Goal: Transaction & Acquisition: Purchase product/service

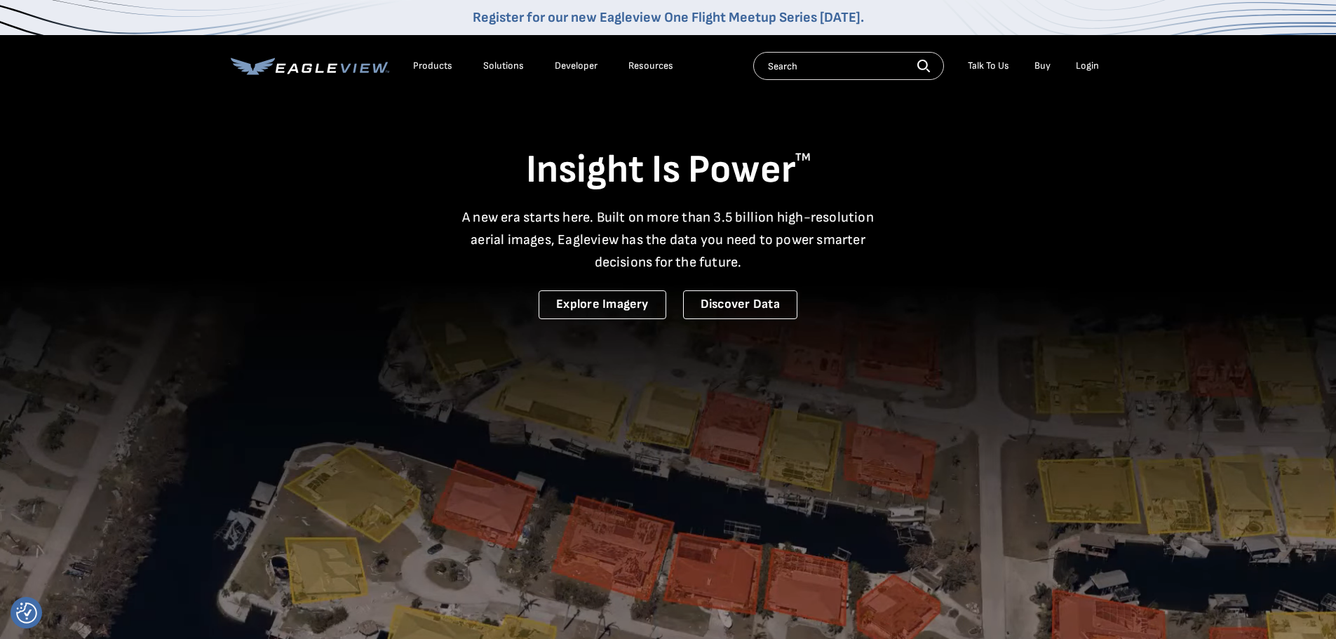
click at [1085, 66] on div "Login" at bounding box center [1087, 66] width 23 height 13
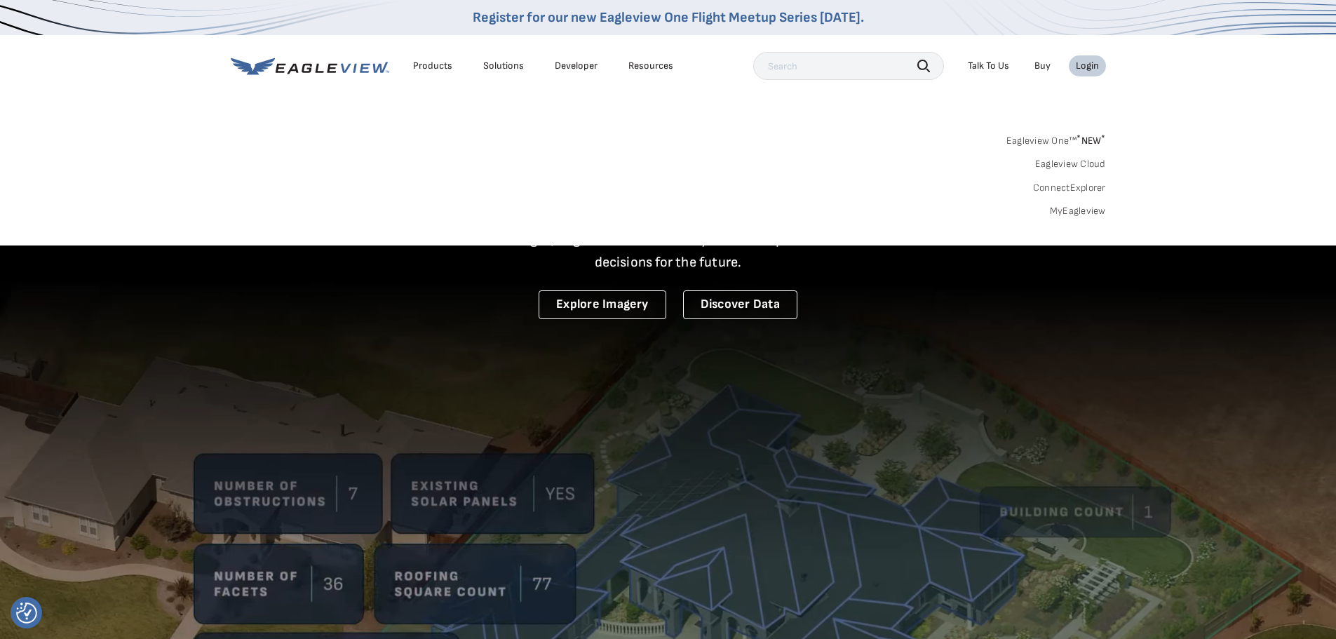
click at [1073, 210] on link "MyEagleview" at bounding box center [1078, 211] width 56 height 13
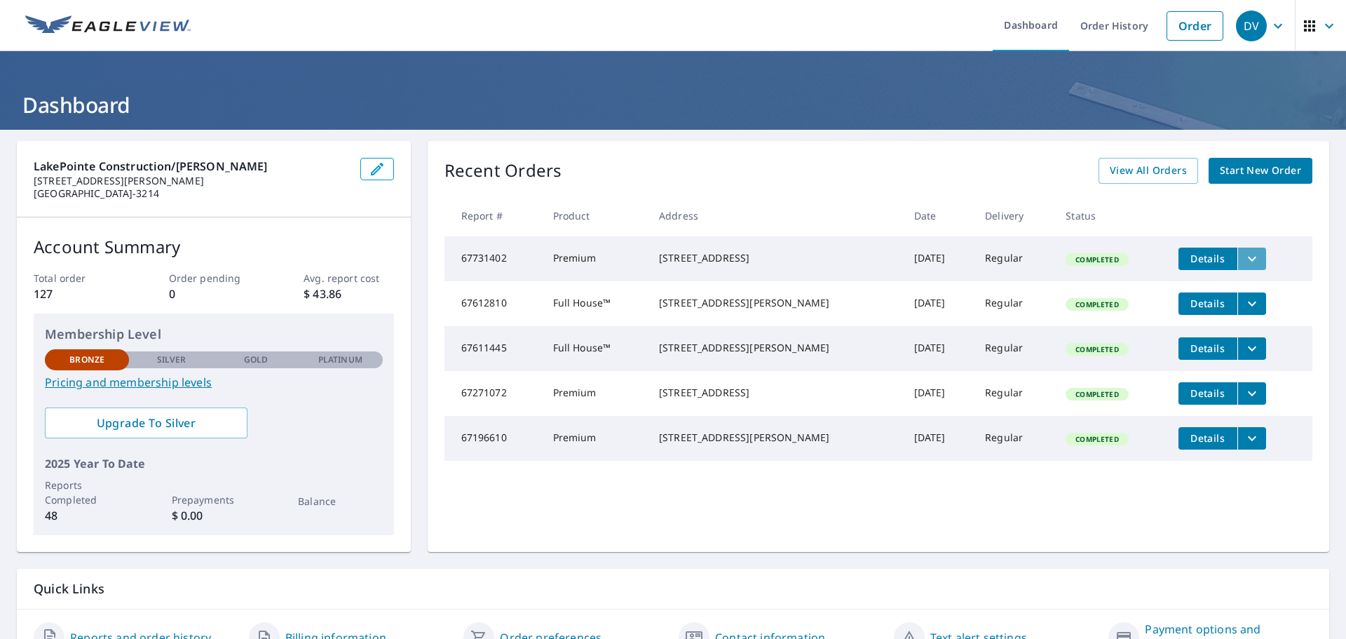
click at [1248, 257] on icon "filesDropdownBtn-67731402" at bounding box center [1252, 258] width 8 height 5
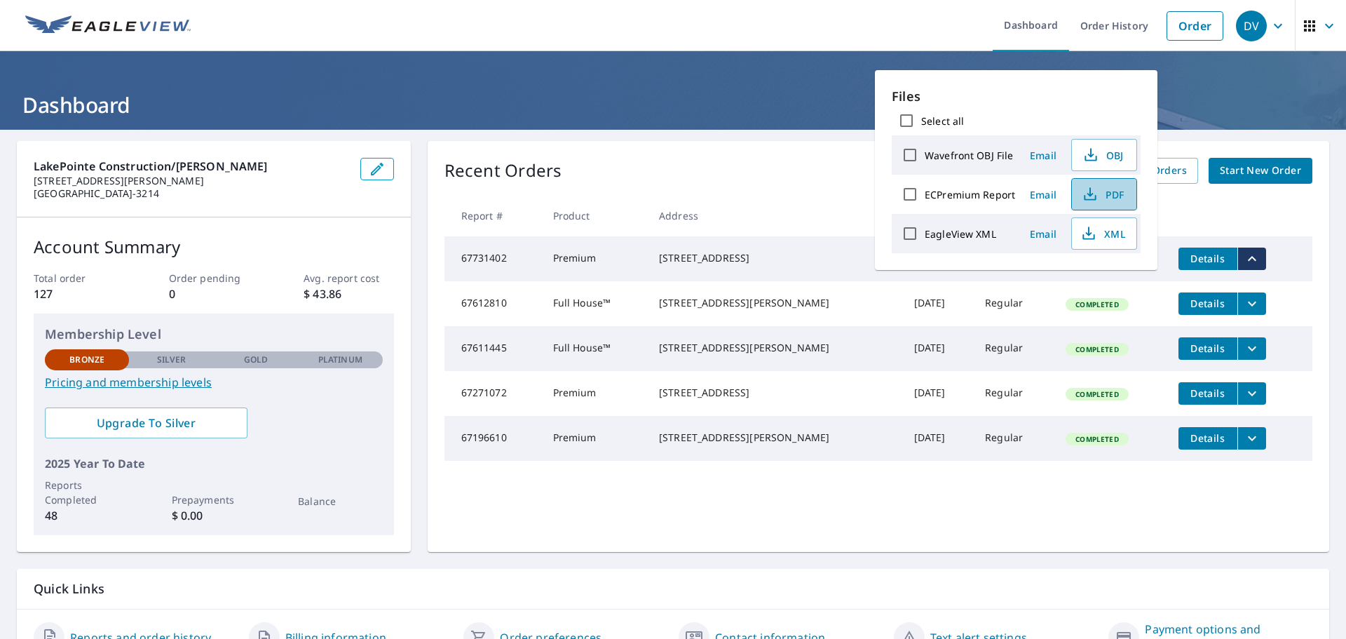
click at [1104, 189] on span "PDF" at bounding box center [1102, 194] width 45 height 17
click at [1224, 67] on header "Dashboard" at bounding box center [673, 90] width 1346 height 79
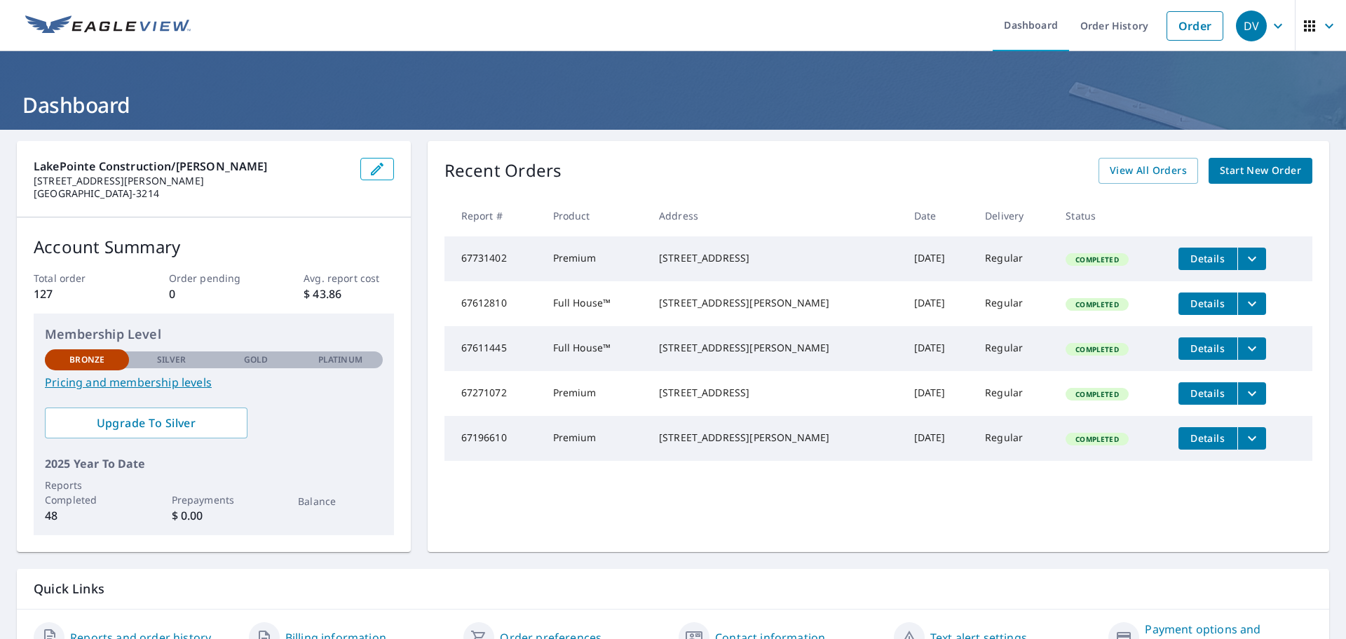
click at [1248, 165] on span "Start New Order" at bounding box center [1260, 171] width 81 height 18
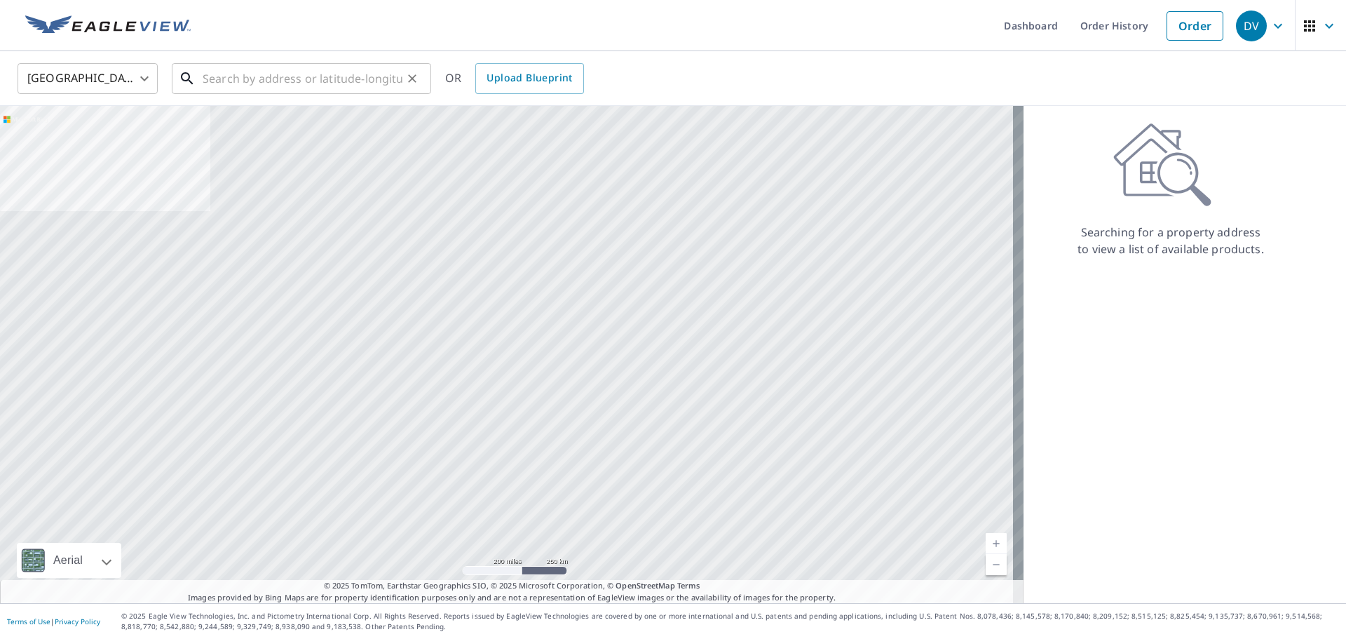
click at [261, 86] on input "text" at bounding box center [303, 78] width 200 height 39
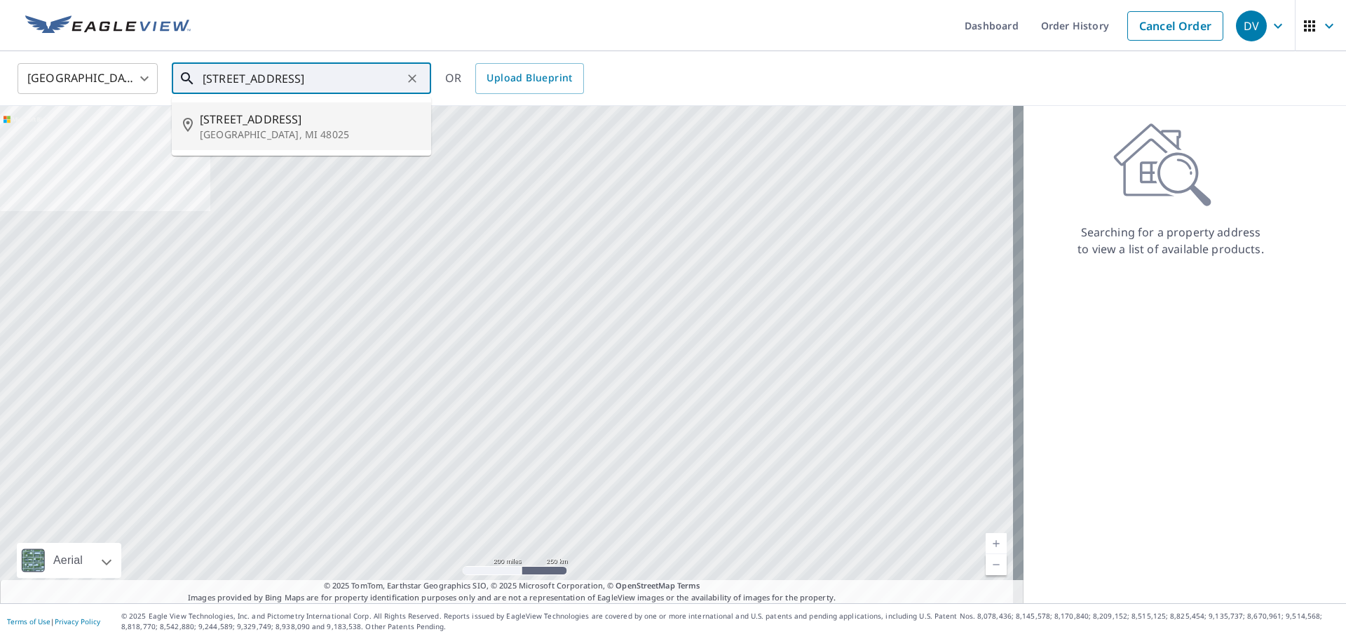
click at [269, 119] on span "16933 Birwood Ave" at bounding box center [310, 119] width 220 height 17
type input "16933 Birwood Ave Franklin, MI 48025"
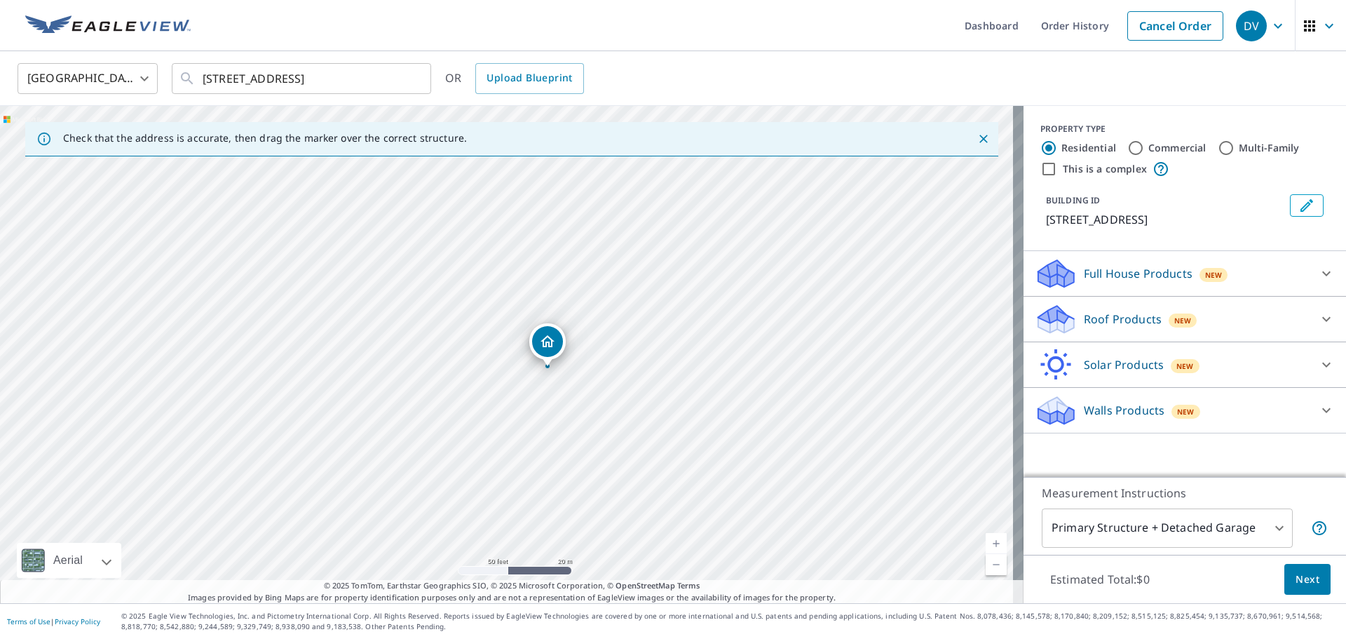
drag, startPoint x: 346, startPoint y: 330, endPoint x: 897, endPoint y: 414, distance: 557.5
click at [897, 414] on div "16933 Birwood Ave Beverly Hills, MI 48025" at bounding box center [512, 354] width 1024 height 497
click at [1132, 314] on p "Roof Products" at bounding box center [1123, 319] width 78 height 17
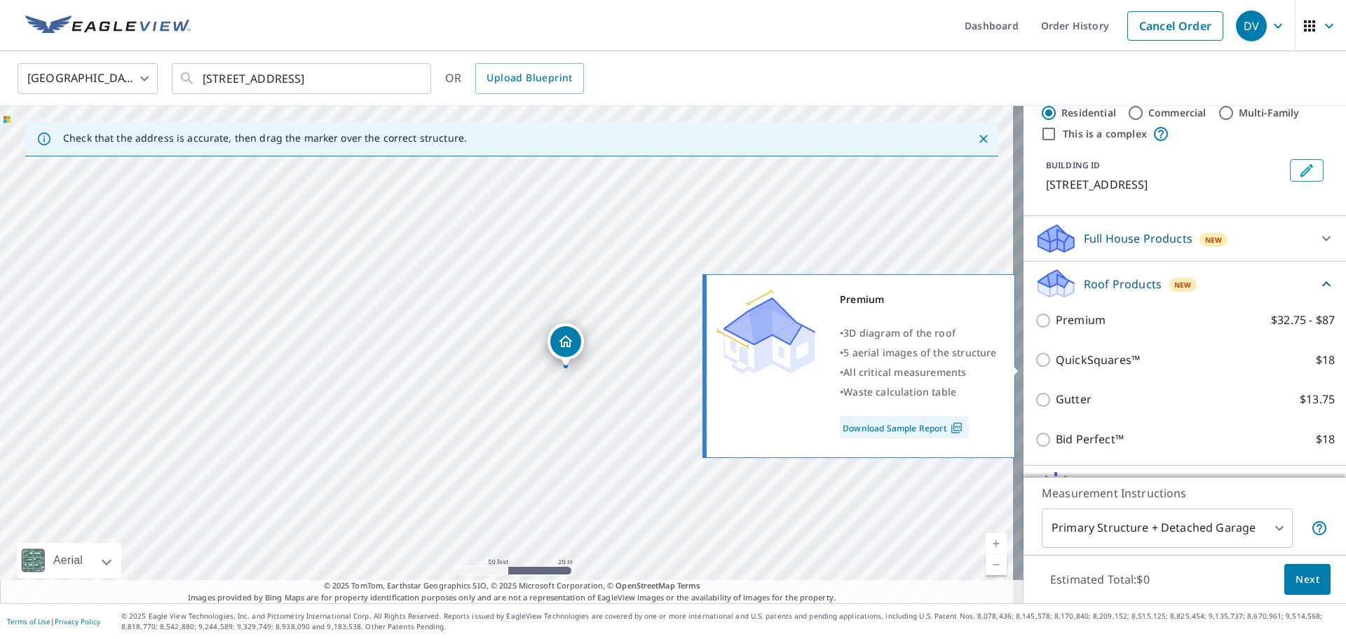
scroll to position [93, 0]
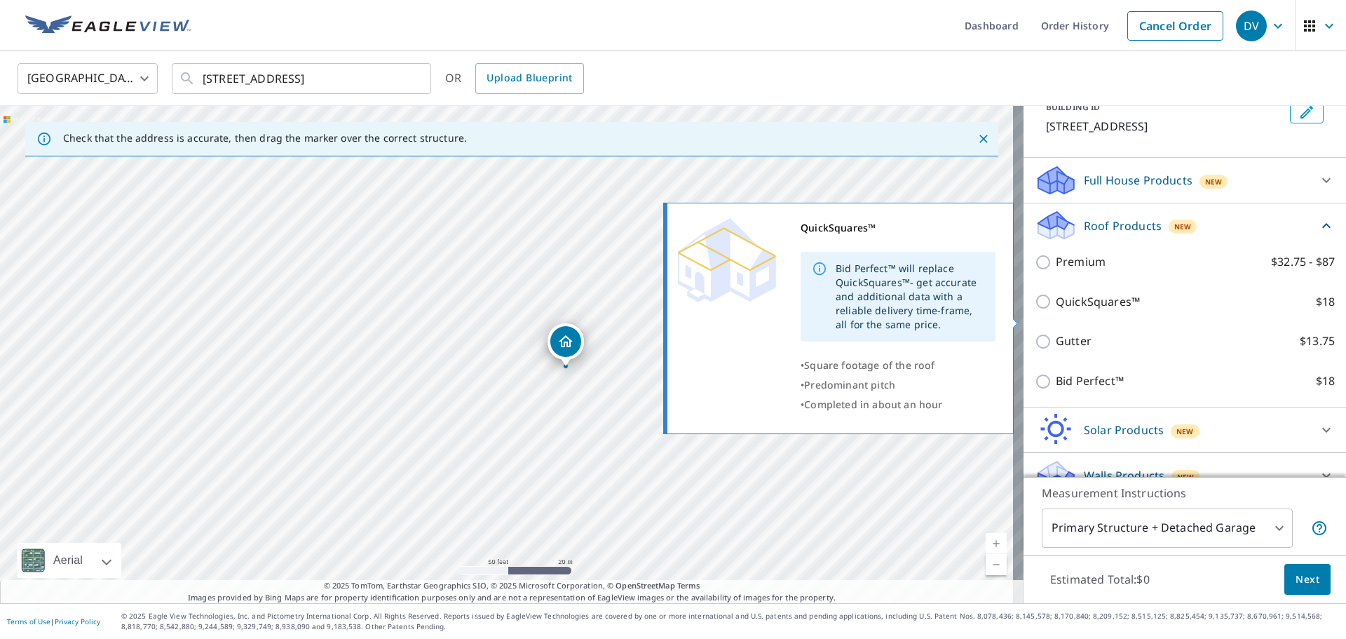
click at [1035, 310] on input "QuickSquares™ $18" at bounding box center [1045, 301] width 21 height 17
checkbox input "true"
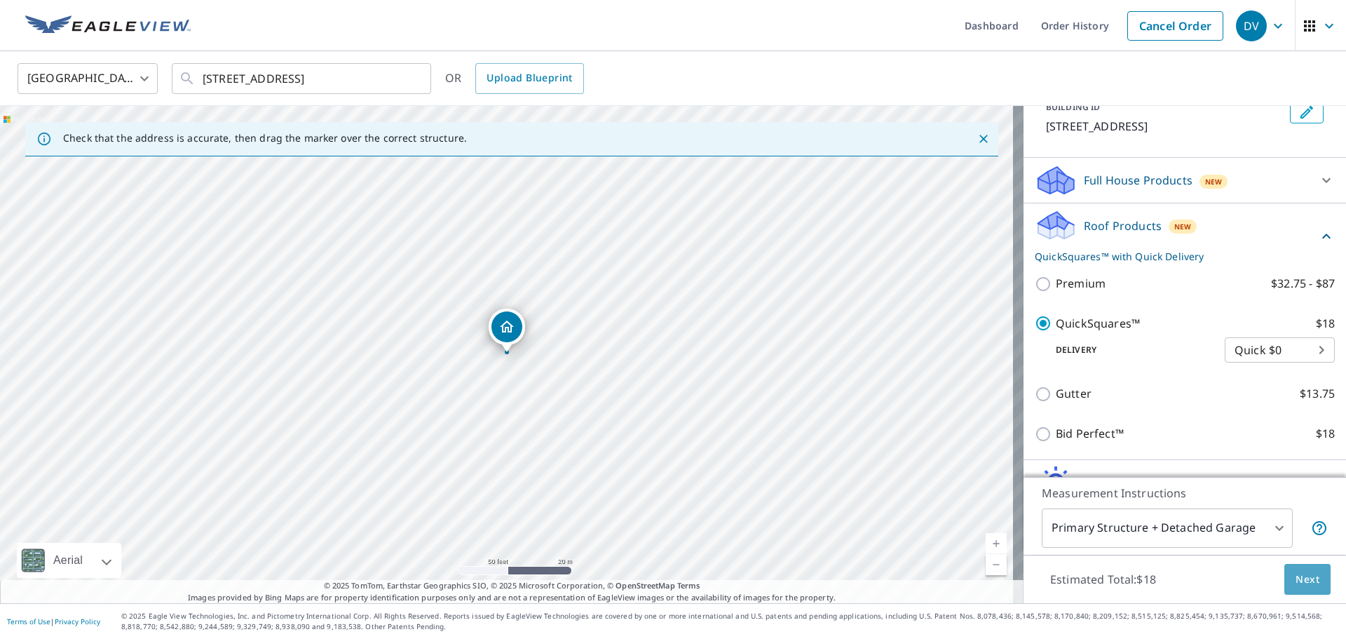
click at [1296, 576] on span "Next" at bounding box center [1308, 580] width 24 height 18
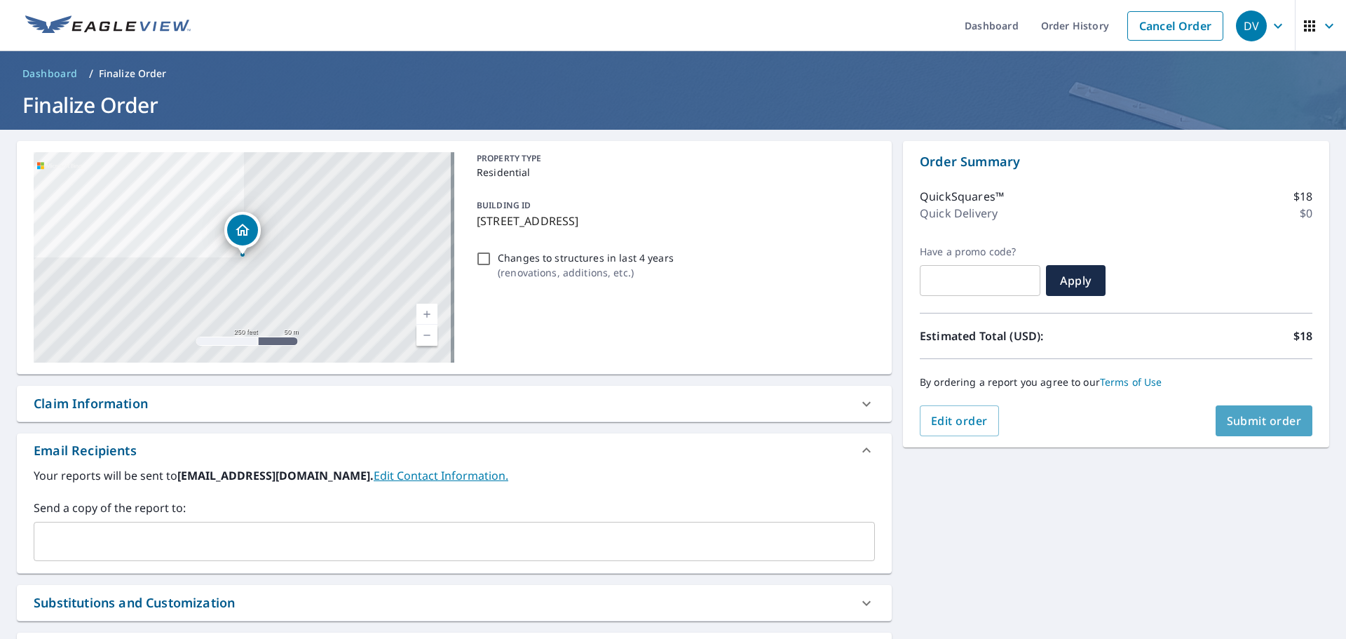
click at [1232, 414] on span "Submit order" at bounding box center [1264, 420] width 75 height 15
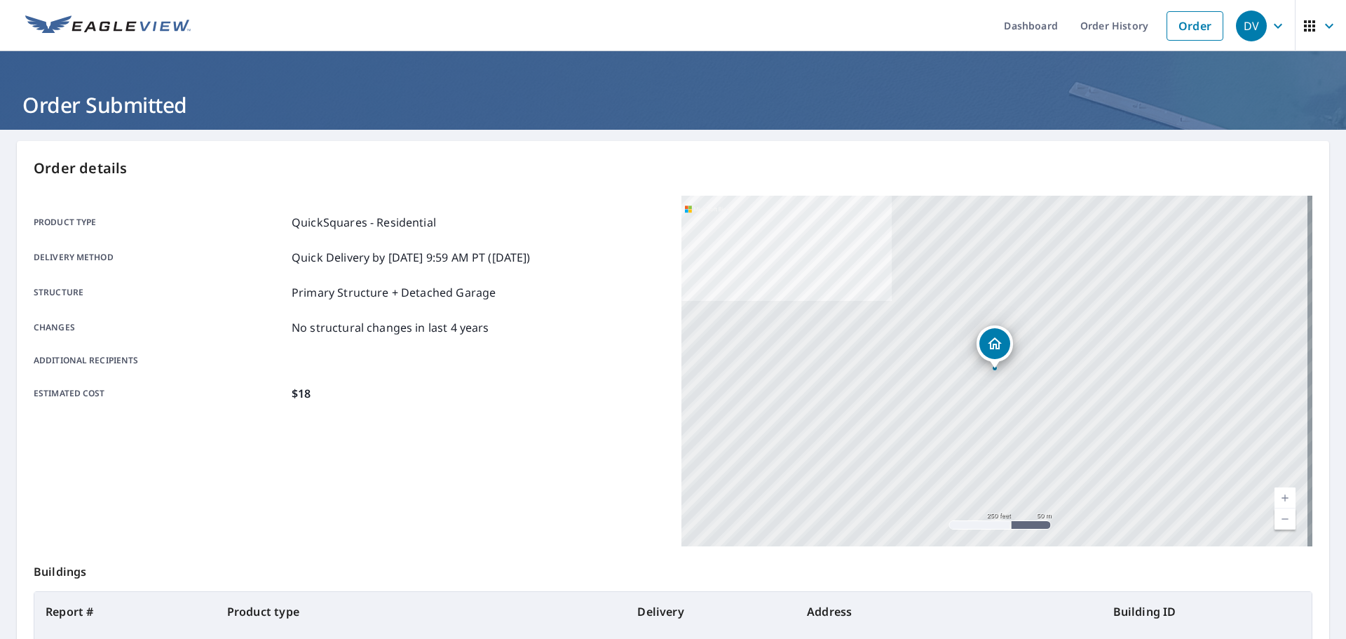
click at [1270, 24] on icon "button" at bounding box center [1278, 26] width 17 height 17
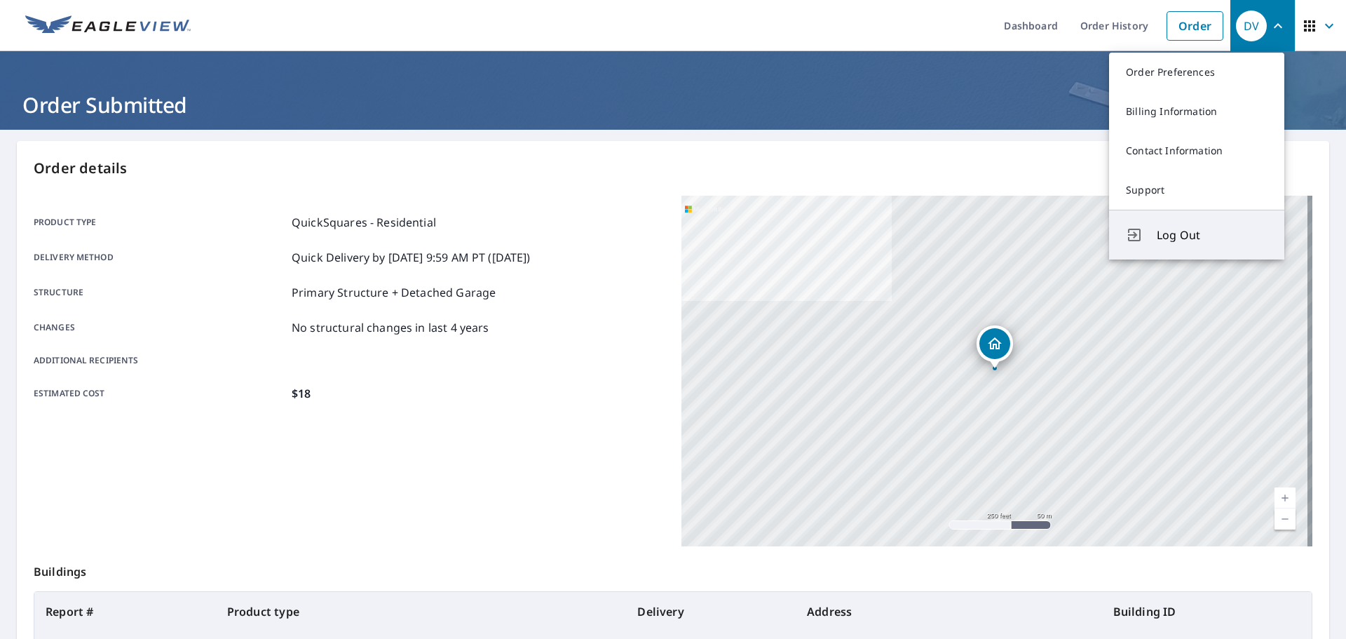
click at [1180, 229] on span "Log Out" at bounding box center [1212, 234] width 111 height 17
